Goal: Go to known website: Access a specific website the user already knows

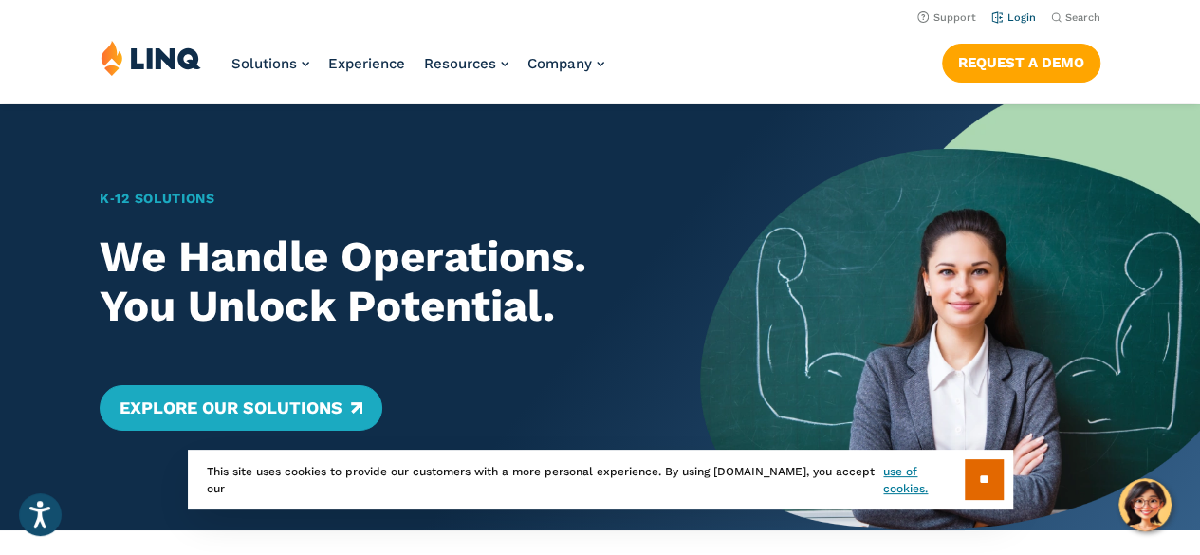
click at [1021, 18] on link "Login" at bounding box center [1013, 17] width 45 height 12
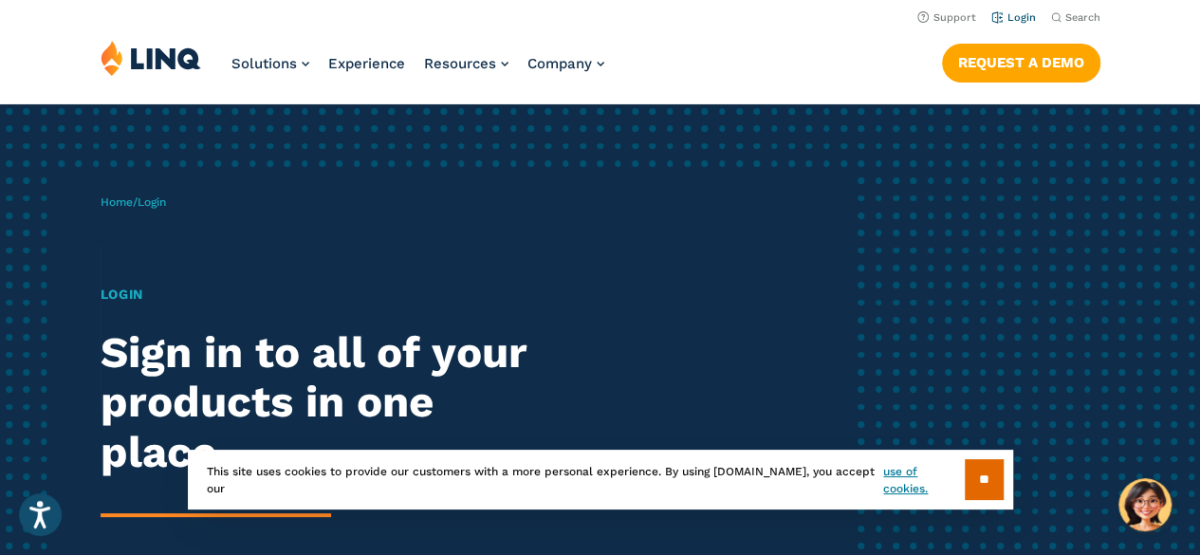
click at [1021, 15] on link "Login" at bounding box center [1013, 17] width 45 height 12
